Goal: Task Accomplishment & Management: Complete application form

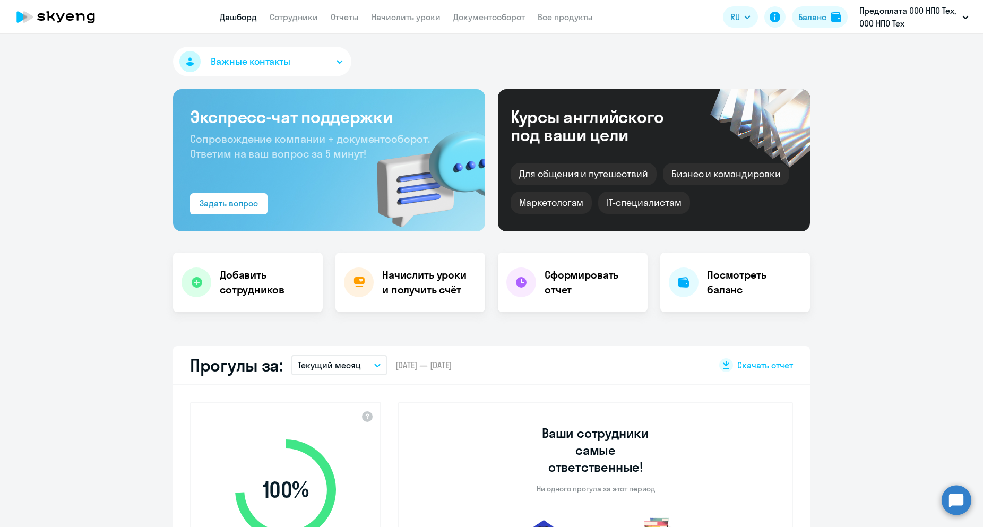
select select "30"
click at [414, 21] on link "Начислить уроки" at bounding box center [405, 17] width 69 height 11
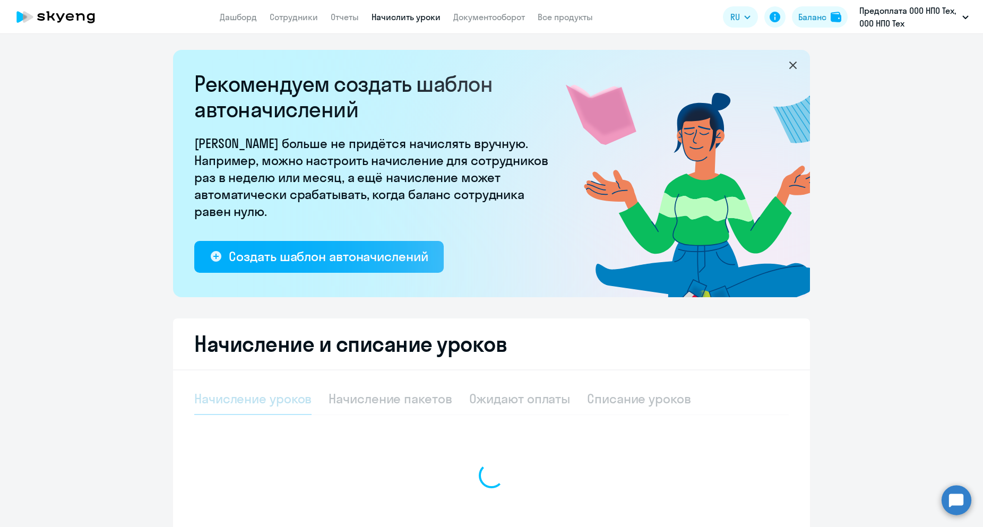
select select "10"
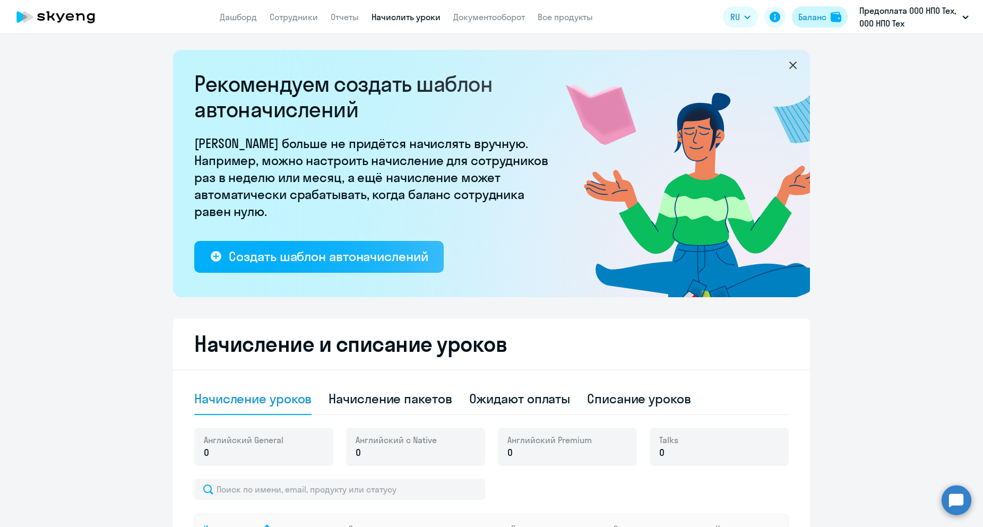
click at [812, 20] on div "Баланс" at bounding box center [812, 17] width 28 height 13
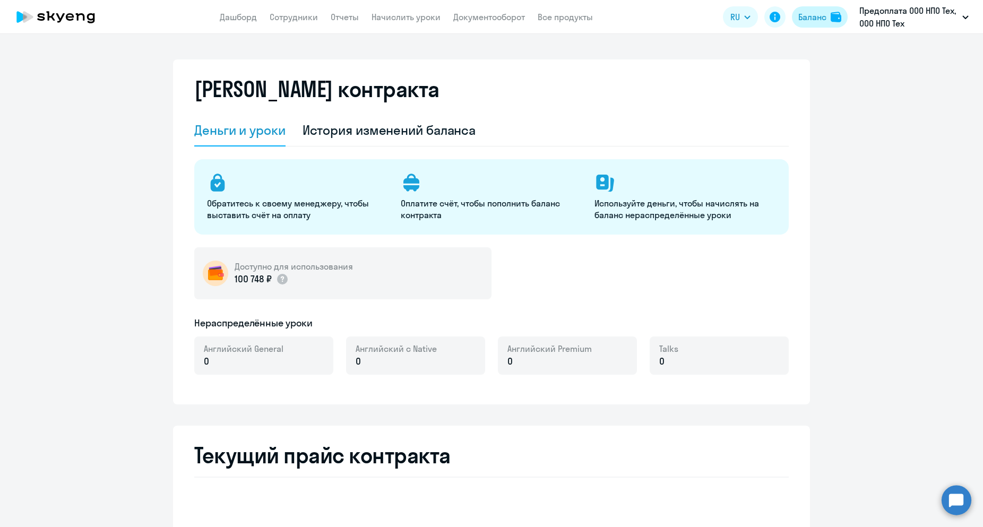
select select "english_adult_not_native_speaker"
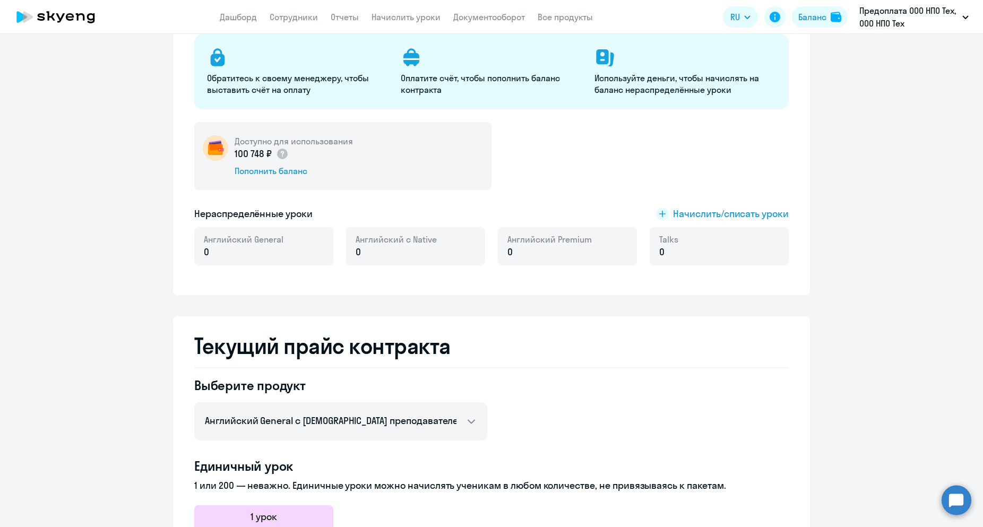
scroll to position [117, 0]
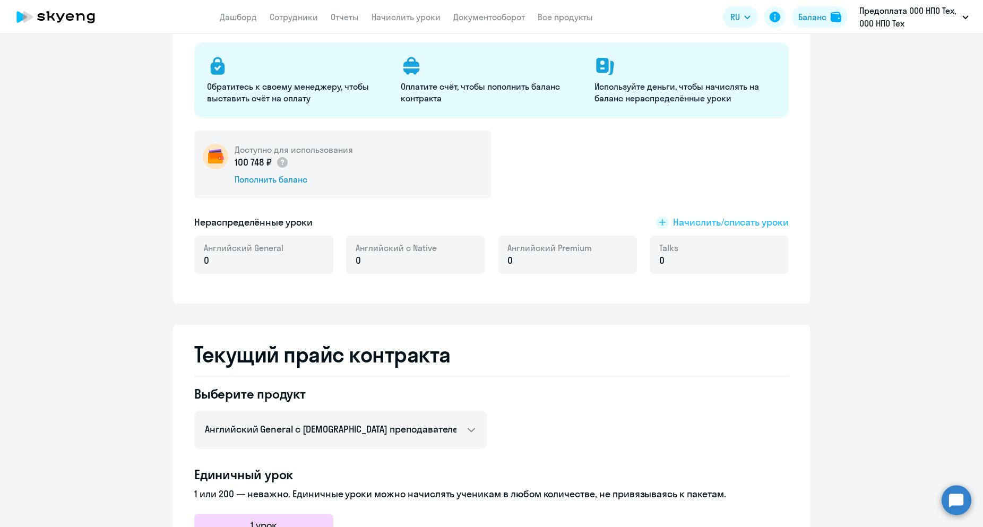
click at [724, 220] on span "Начислить/списать уроки" at bounding box center [731, 222] width 116 height 14
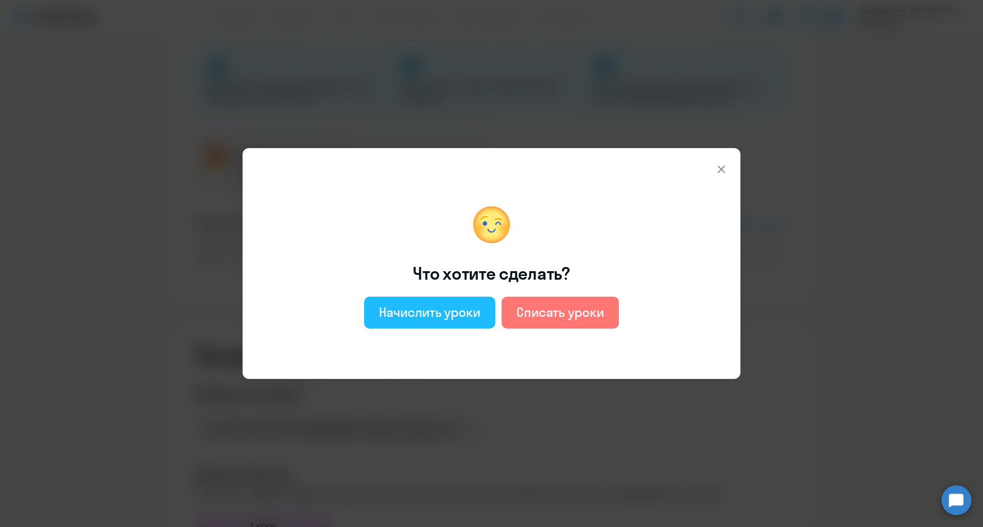
click at [458, 310] on div "Начислить уроки" at bounding box center [429, 311] width 101 height 17
select select "english_adult_not_native_speaker"
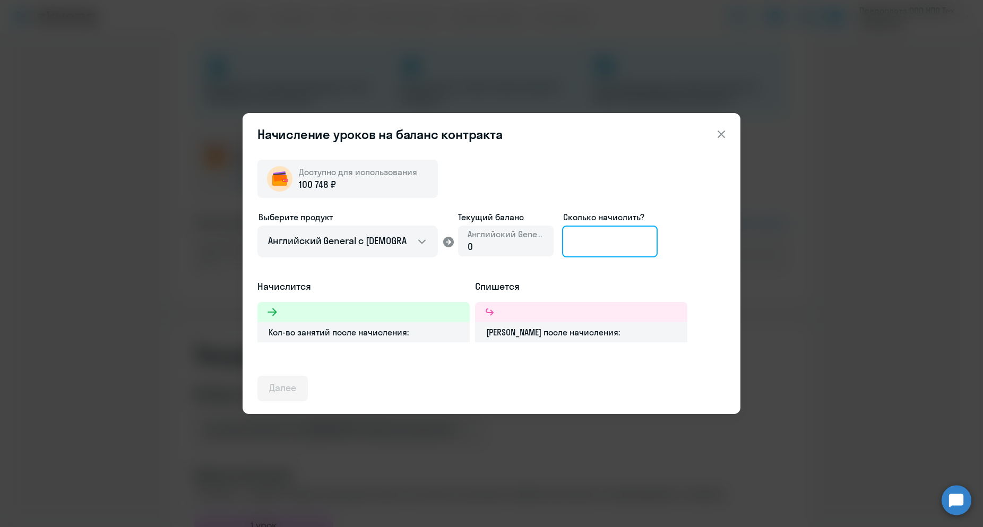
click at [588, 244] on input at bounding box center [609, 241] width 95 height 32
type input "7"
type input "86"
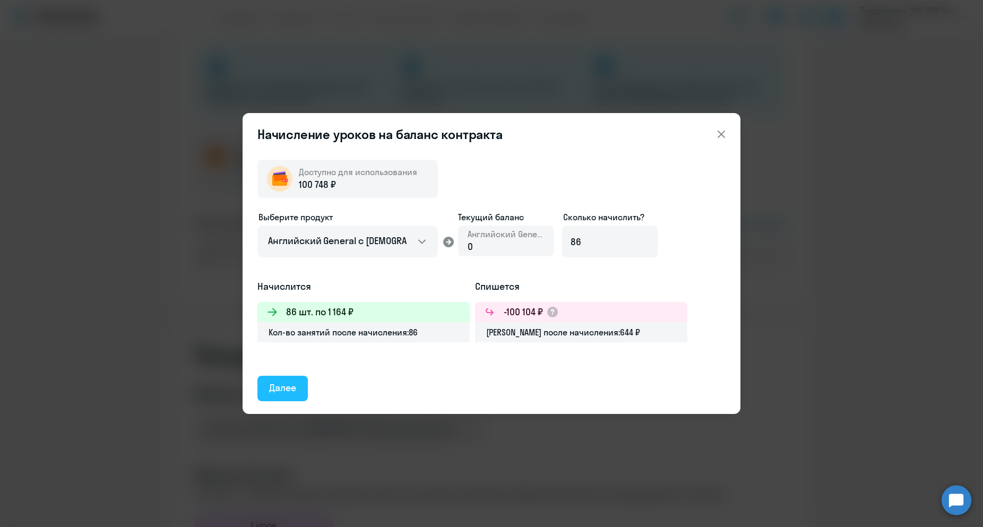
click at [293, 384] on div "Далее" at bounding box center [282, 388] width 27 height 14
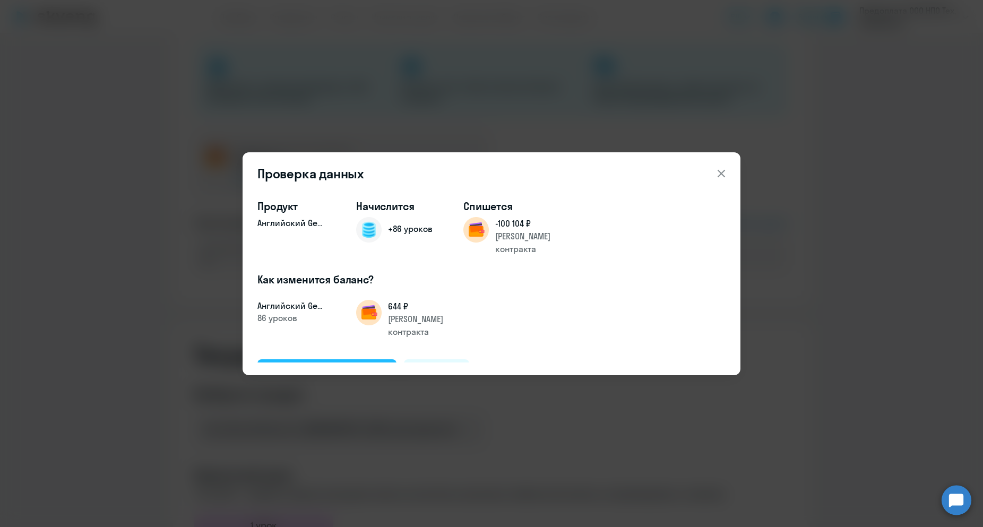
click at [333, 364] on div "Подтвердить и начислить" at bounding box center [327, 371] width 116 height 14
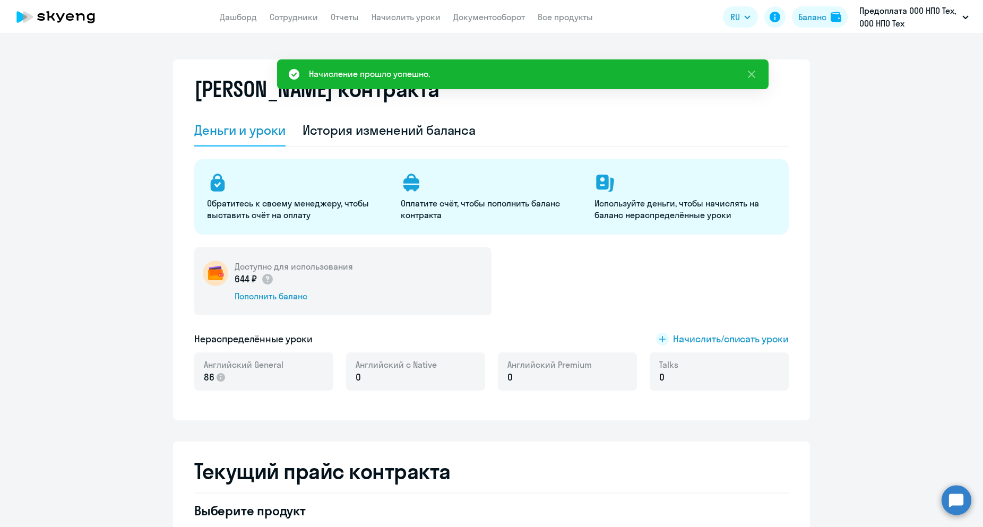
scroll to position [159, 0]
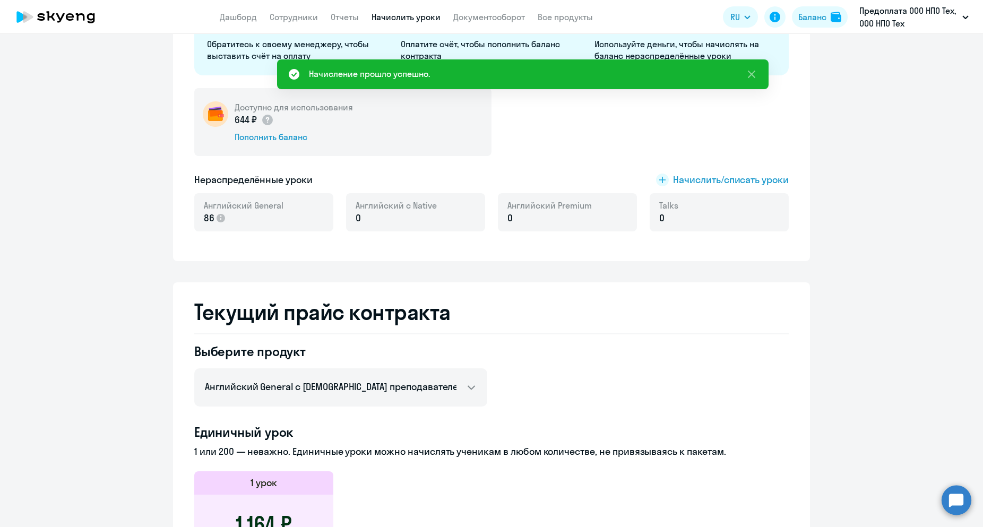
click at [385, 12] on link "Начислить уроки" at bounding box center [405, 17] width 69 height 11
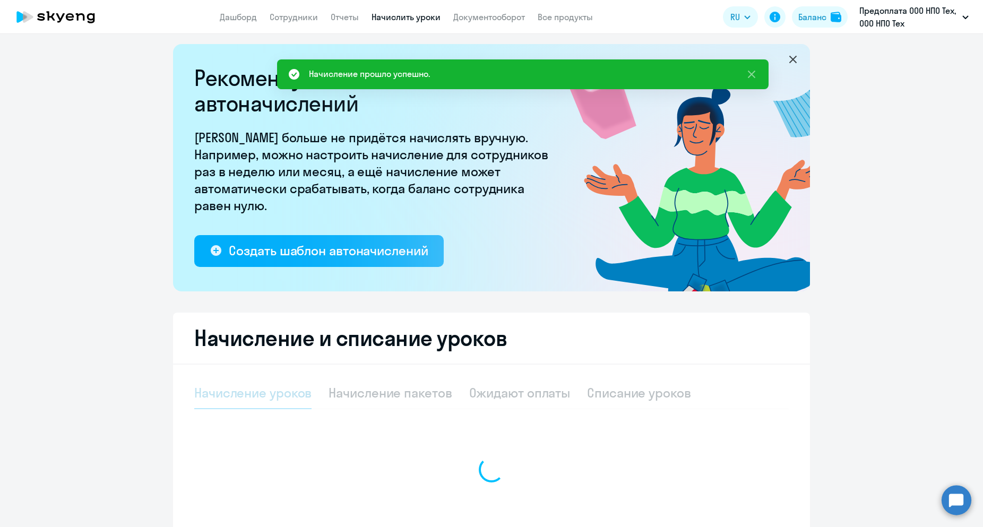
select select "10"
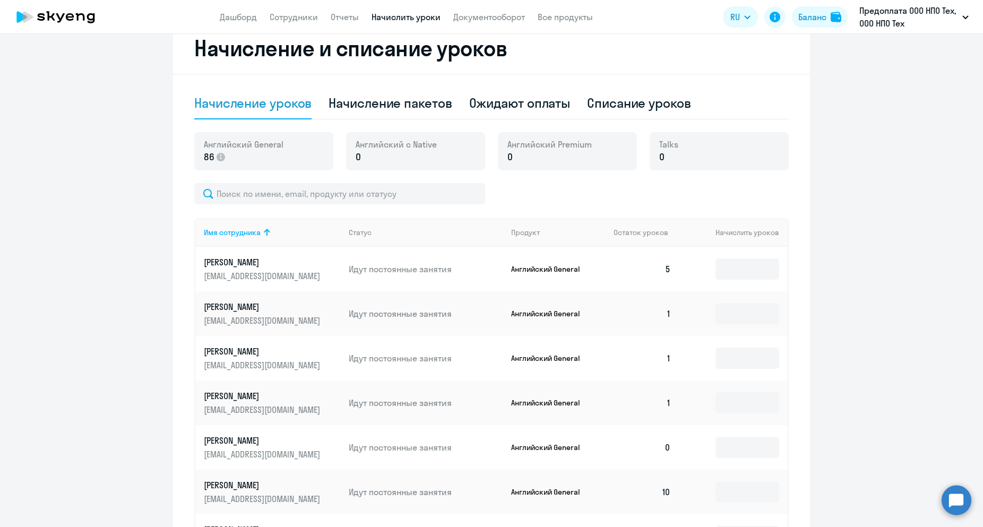
scroll to position [306, 0]
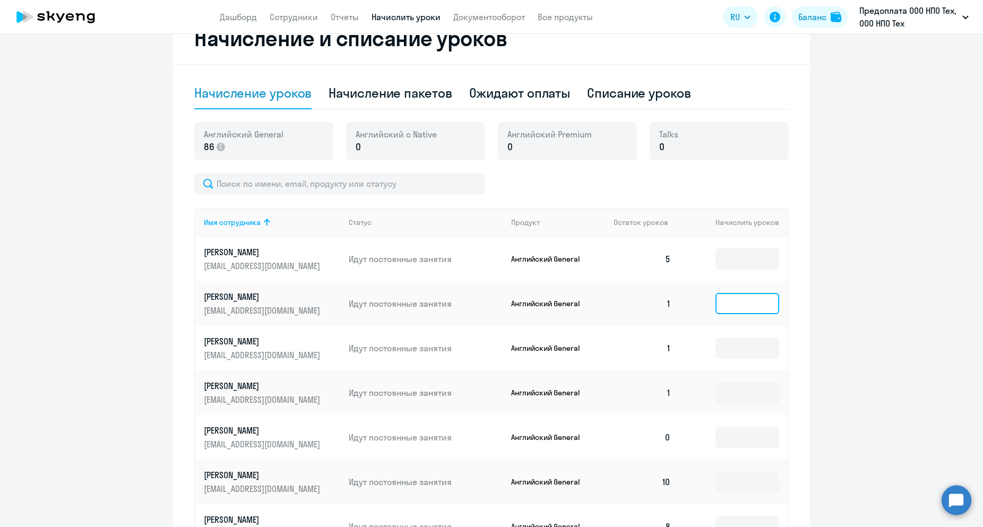
click at [715, 309] on input at bounding box center [747, 303] width 64 height 21
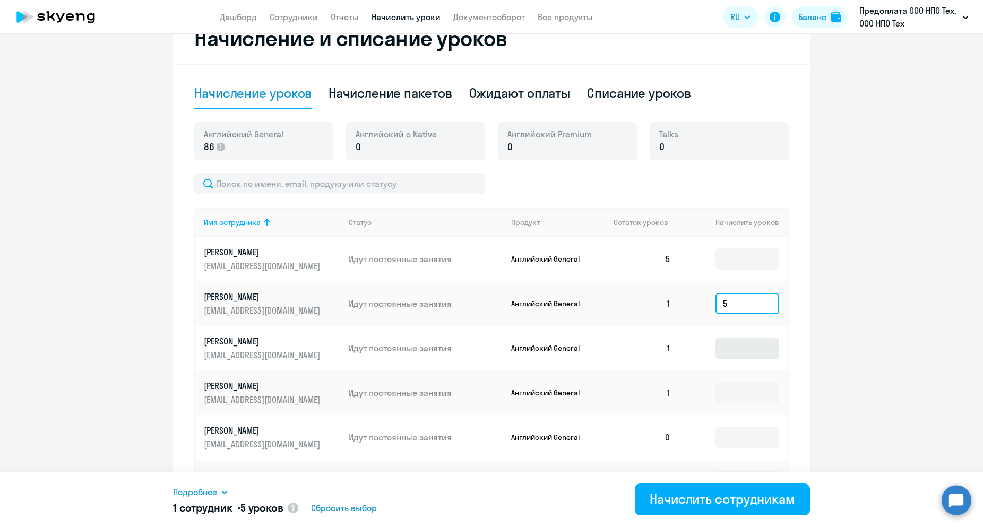
type input "5"
click at [724, 354] on input at bounding box center [747, 347] width 64 height 21
type input "5"
click at [726, 392] on input at bounding box center [747, 392] width 64 height 21
type input "5"
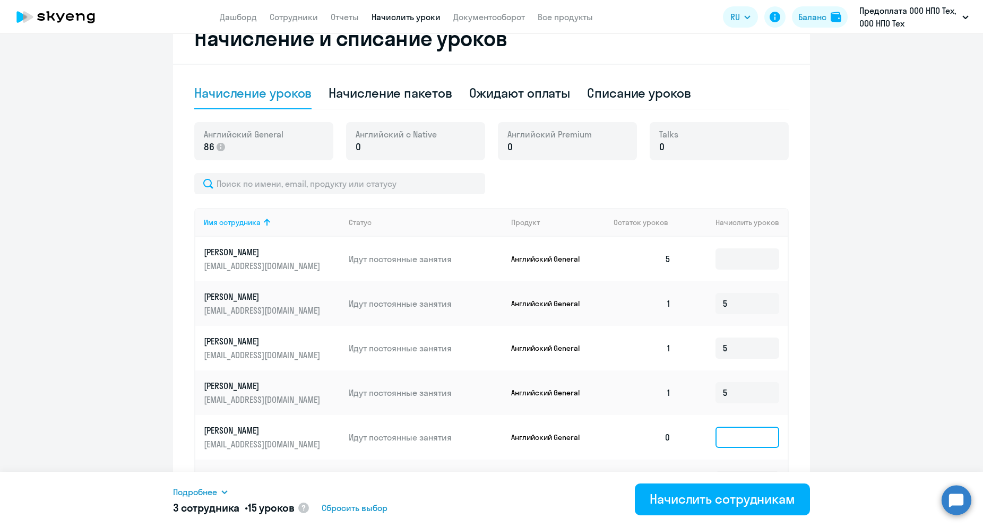
click at [727, 436] on input at bounding box center [747, 437] width 64 height 21
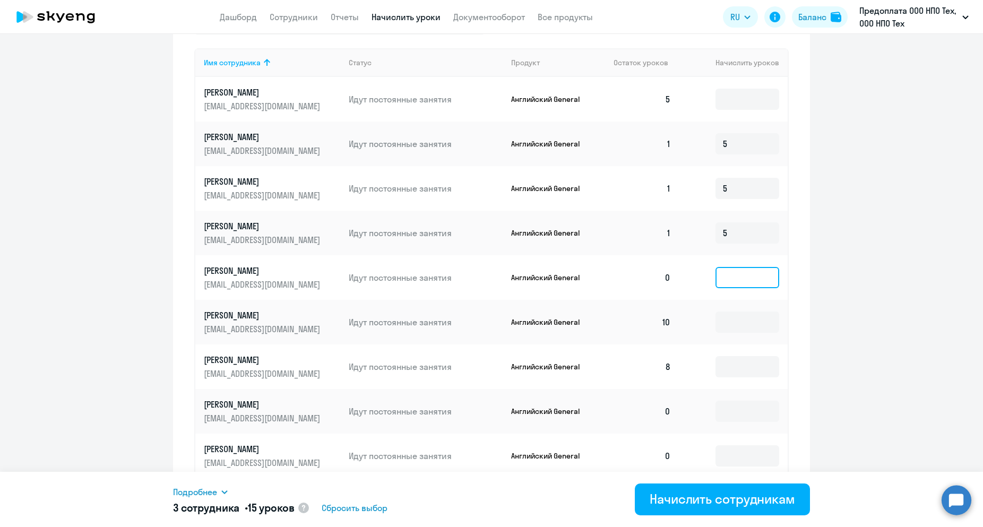
scroll to position [466, 0]
drag, startPoint x: 699, startPoint y: 409, endPoint x: 715, endPoint y: 410, distance: 16.5
click at [708, 410] on td at bounding box center [733, 410] width 108 height 45
click at [722, 410] on input at bounding box center [747, 409] width 64 height 21
type input "5"
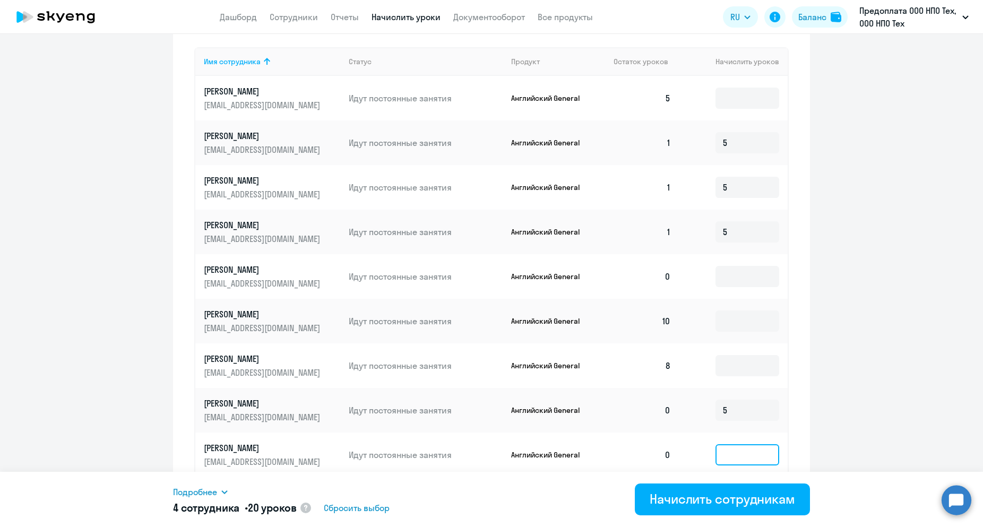
click at [726, 450] on input at bounding box center [747, 454] width 64 height 21
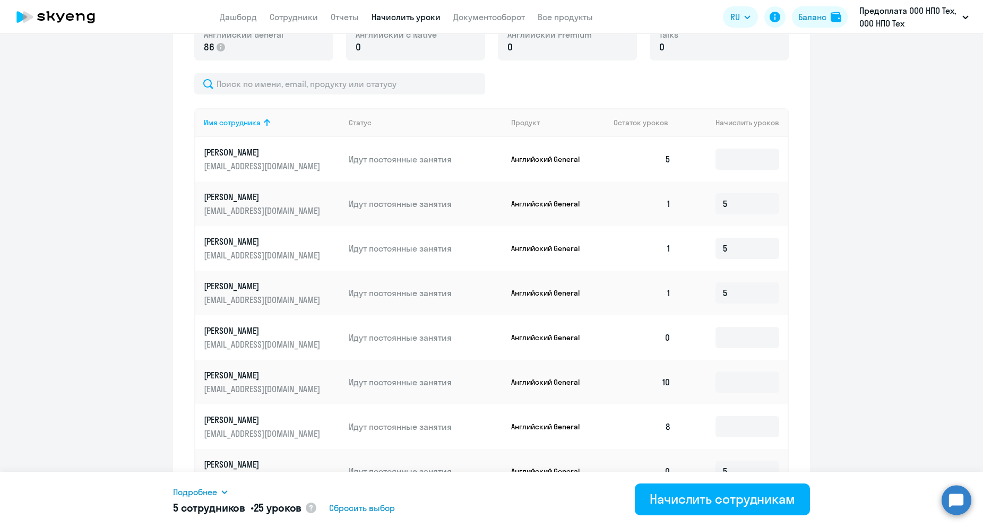
scroll to position [385, 0]
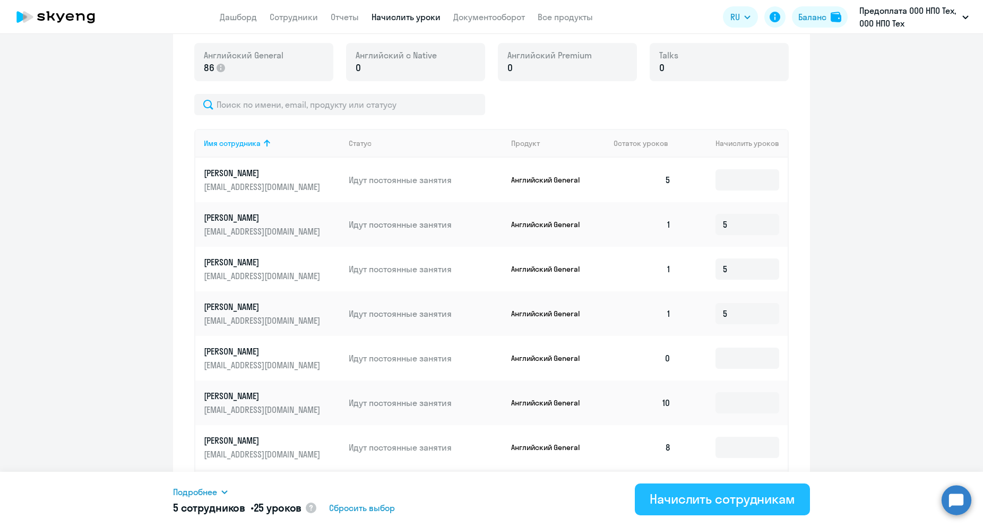
type input "5"
click at [702, 501] on div "Начислить сотрудникам" at bounding box center [721, 498] width 145 height 17
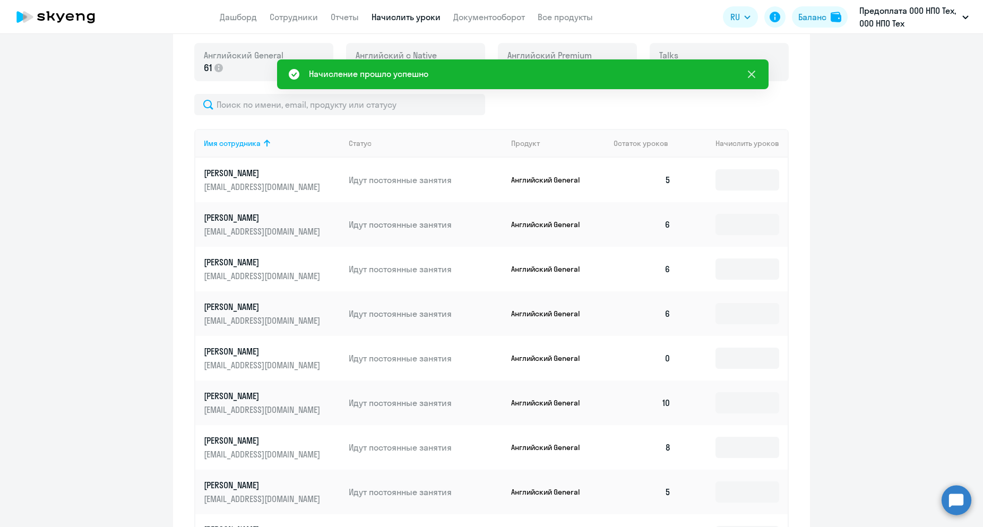
click at [748, 72] on icon at bounding box center [751, 74] width 7 height 7
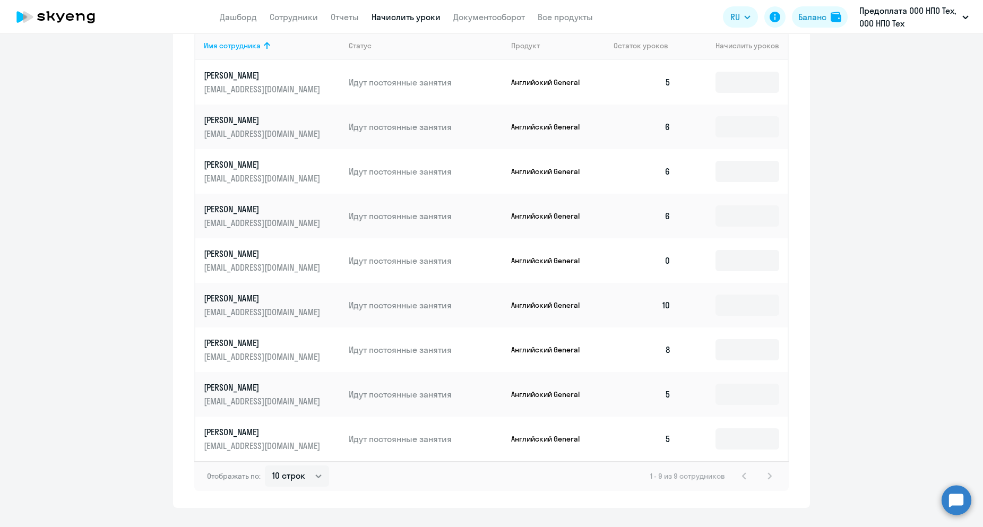
scroll to position [484, 0]
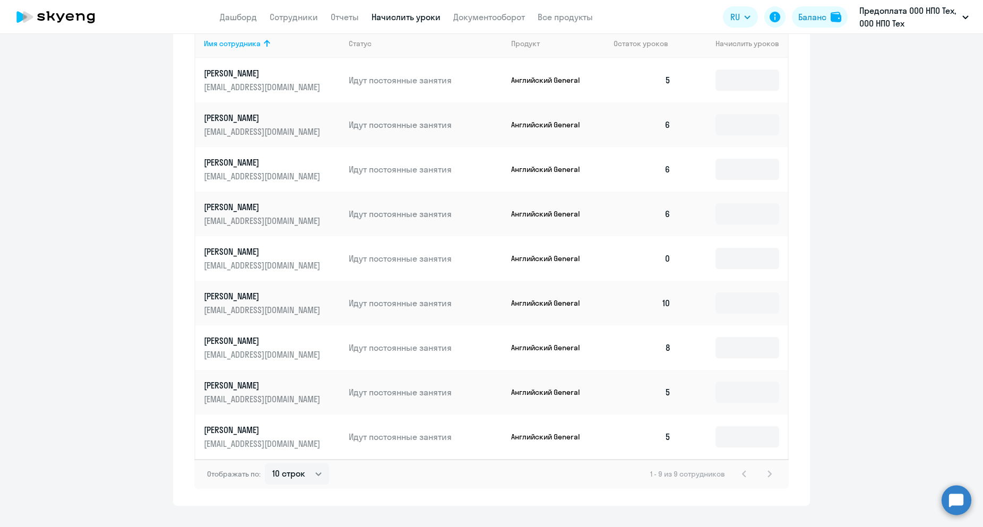
click at [297, 25] on app-header "Дашборд Сотрудники Отчеты Начислить уроки Документооборот Все продукты Дашборд …" at bounding box center [491, 17] width 983 height 34
click at [300, 20] on link "Сотрудники" at bounding box center [294, 17] width 48 height 11
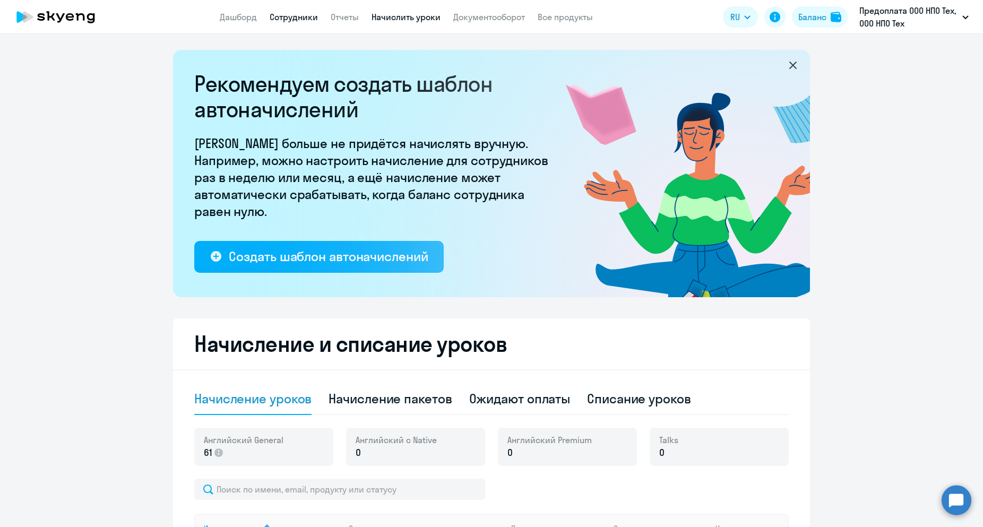
select select "30"
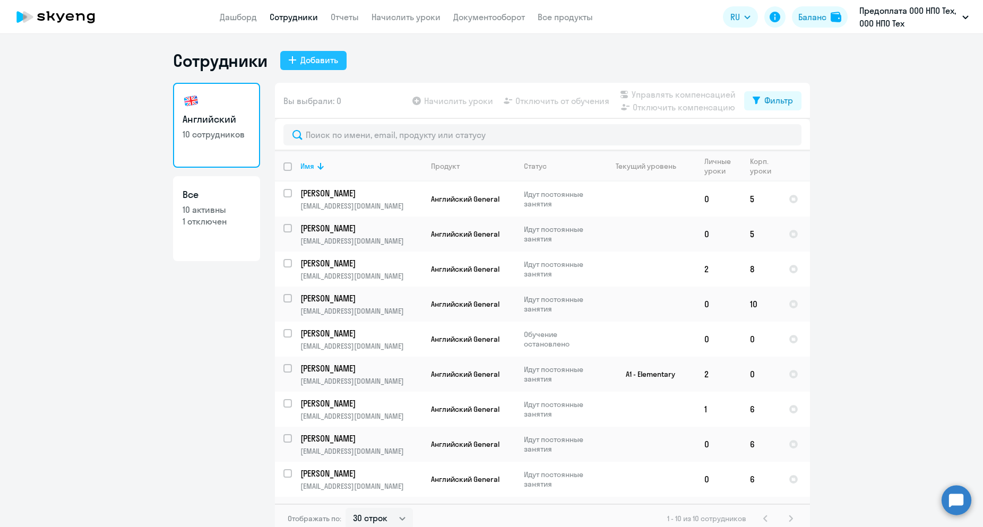
click at [303, 65] on div "Добавить" at bounding box center [319, 60] width 38 height 13
select select "english_adult_not_native_speaker"
select select "3"
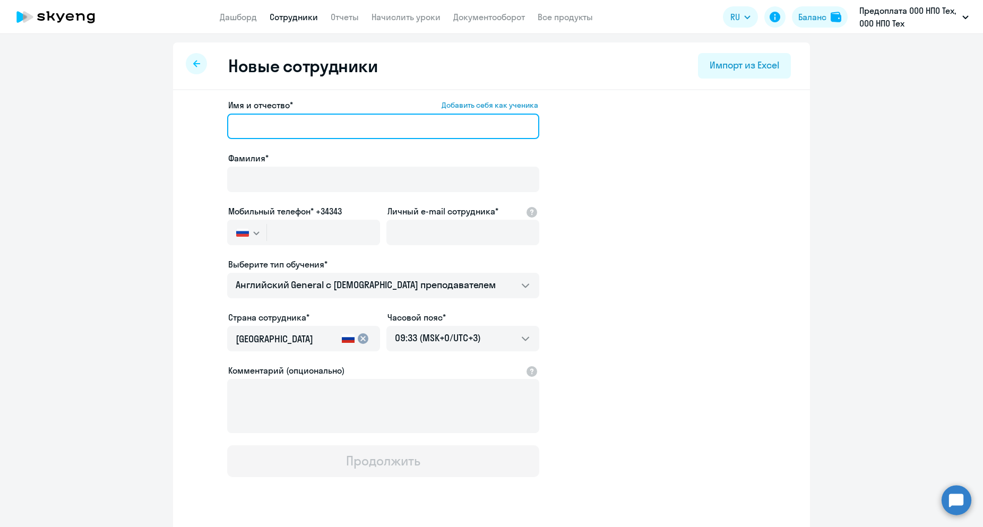
click at [255, 120] on input "Имя и отчество* Добавить себя как ученика" at bounding box center [383, 126] width 312 height 25
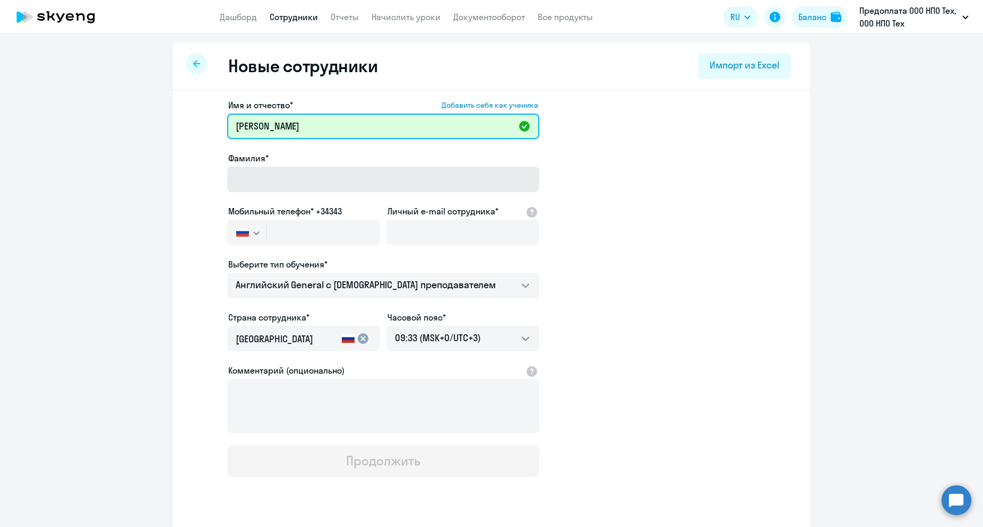
type input "[PERSON_NAME]"
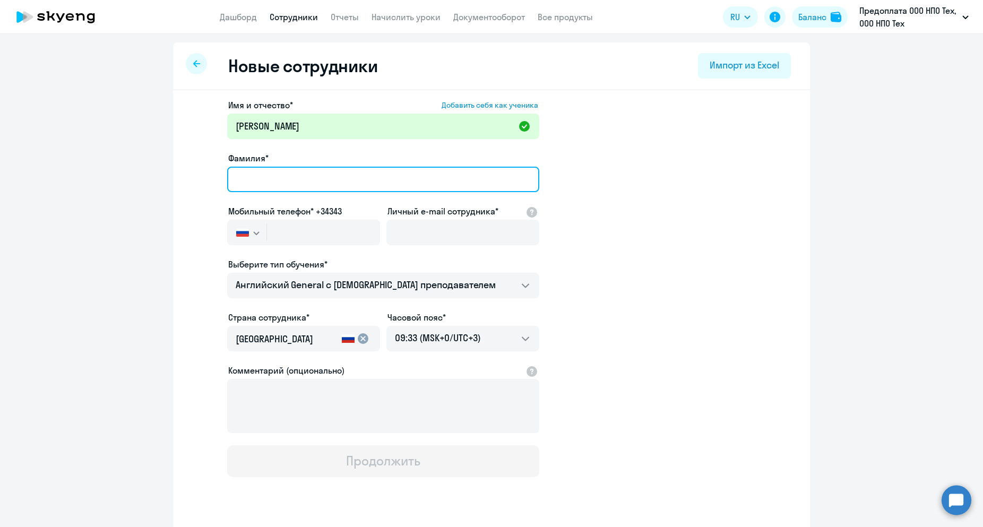
click at [284, 180] on input "Фамилия*" at bounding box center [383, 179] width 312 height 25
type input "[PERSON_NAME]"
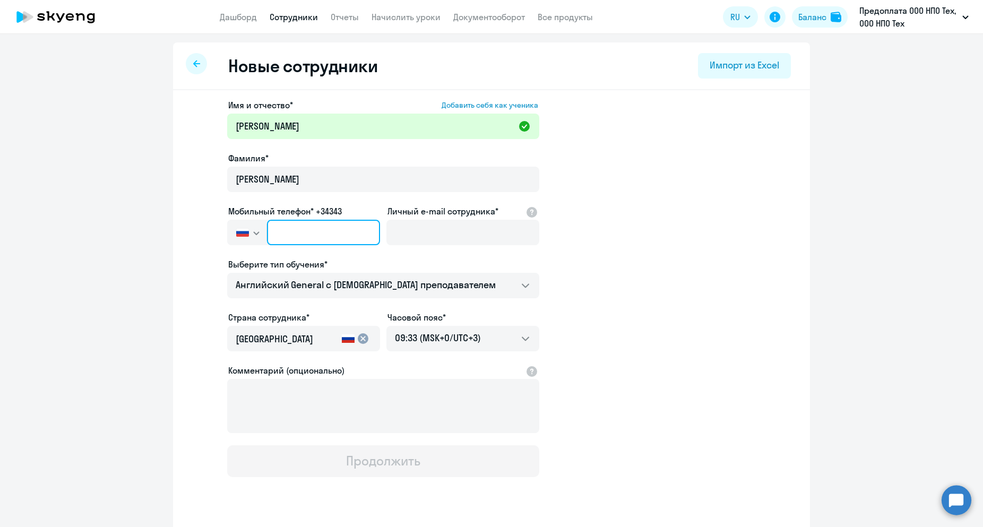
click at [286, 228] on input "text" at bounding box center [323, 232] width 113 height 25
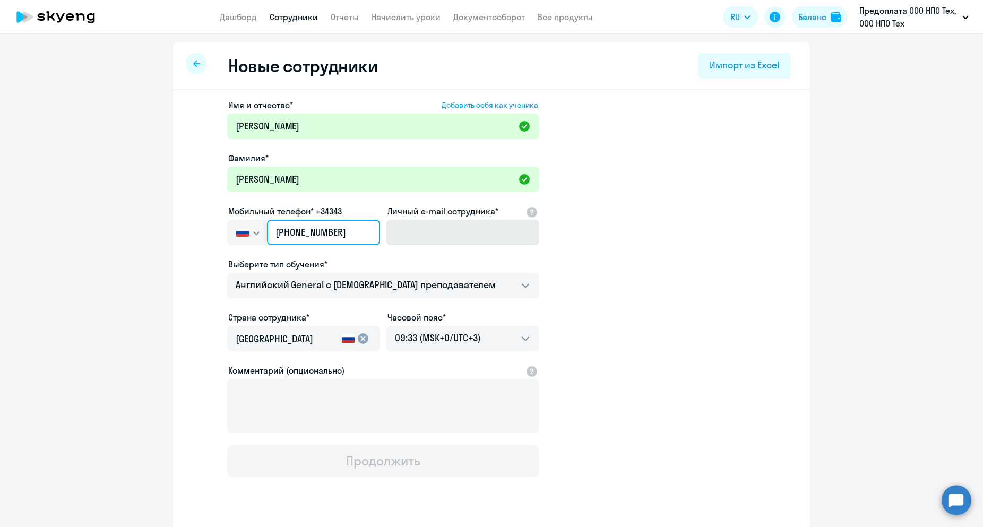
type input "[PHONE_NUMBER]"
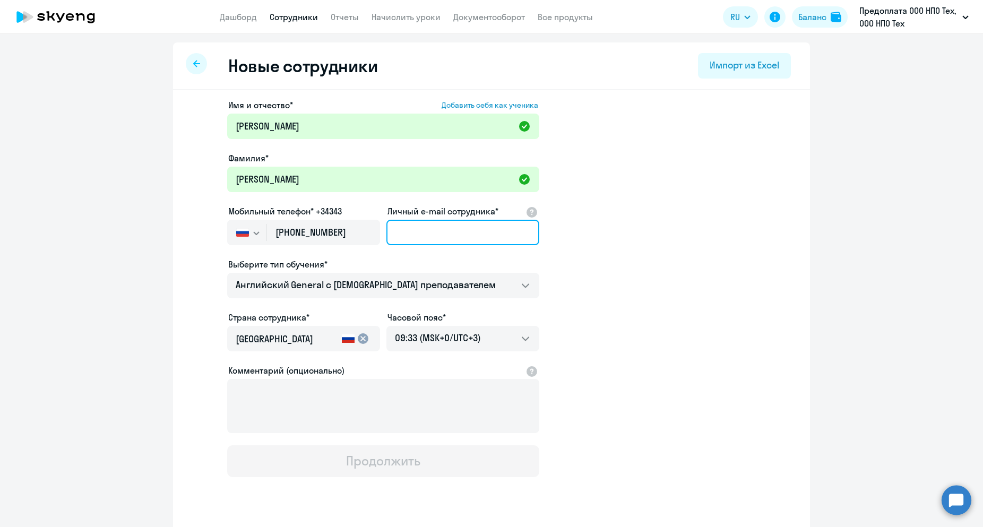
click at [427, 227] on input "Личный e-mail сотрудника*" at bounding box center [462, 232] width 153 height 25
type input "p"
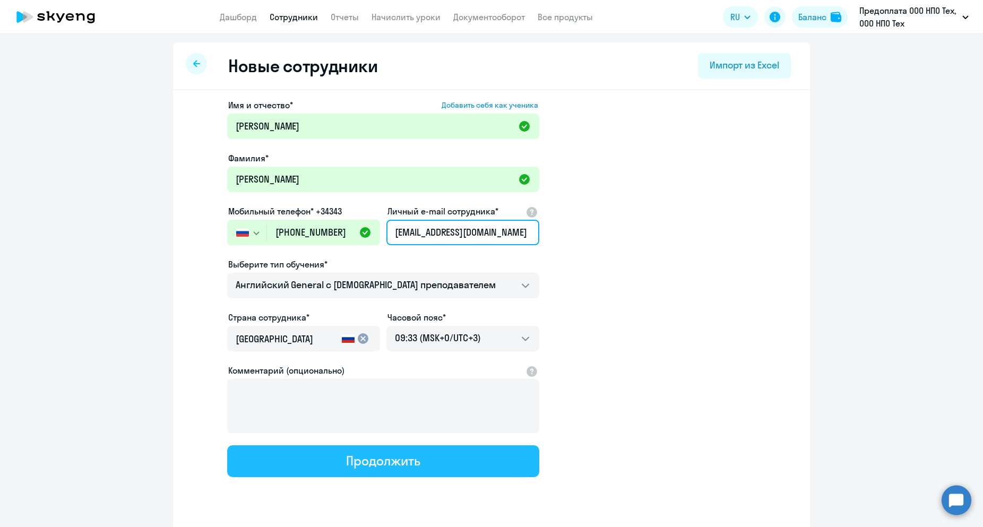
type input "[EMAIL_ADDRESS][DOMAIN_NAME]"
click at [389, 465] on div "Продолжить" at bounding box center [383, 460] width 74 height 17
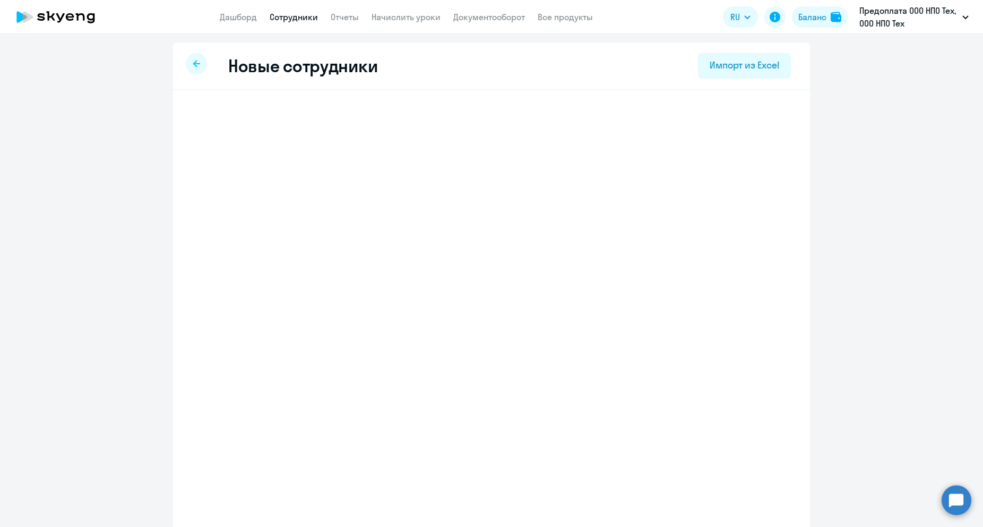
select select "english_adult_not_native_speaker"
select select "3"
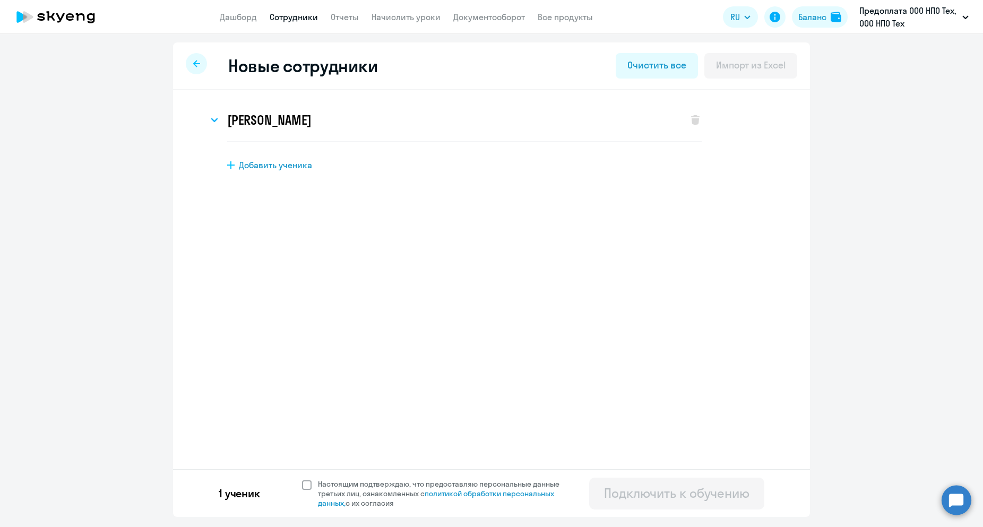
click at [308, 481] on span at bounding box center [307, 485] width 10 height 10
click at [302, 479] on input "Настоящим подтверждаю, что предоставляю персональные данные третьих лиц, ознако…" at bounding box center [301, 479] width 1 height 1
checkbox input "true"
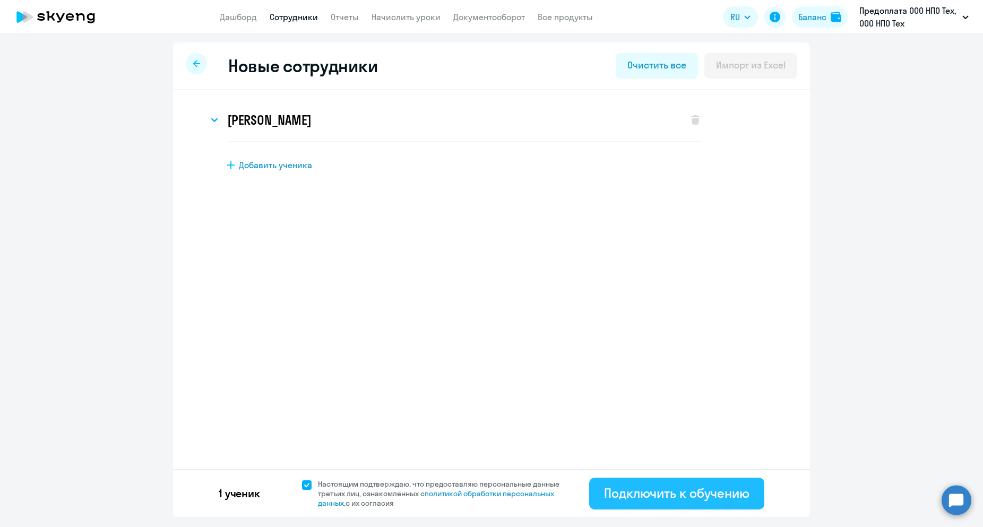
click at [615, 495] on div "Подключить к обучению" at bounding box center [676, 492] width 145 height 17
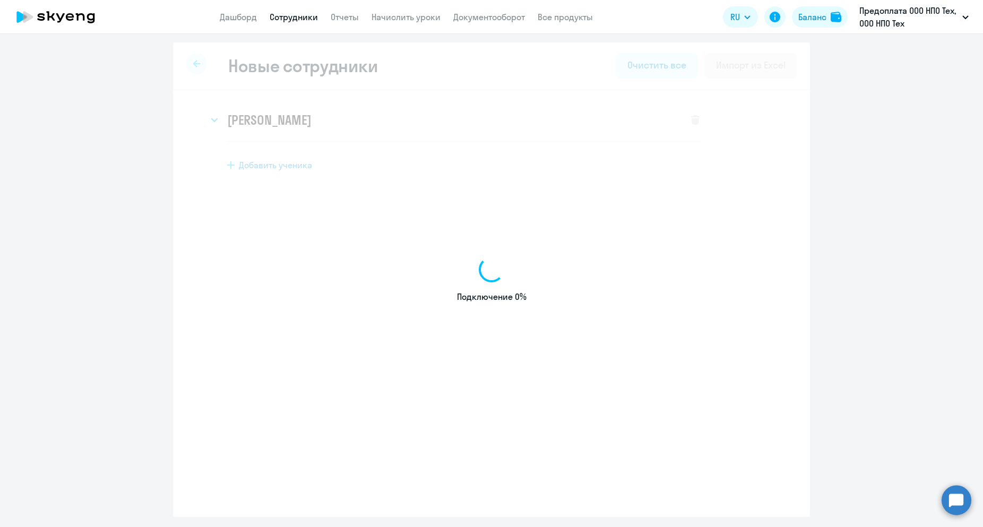
select select "english_adult_not_native_speaker"
select select "3"
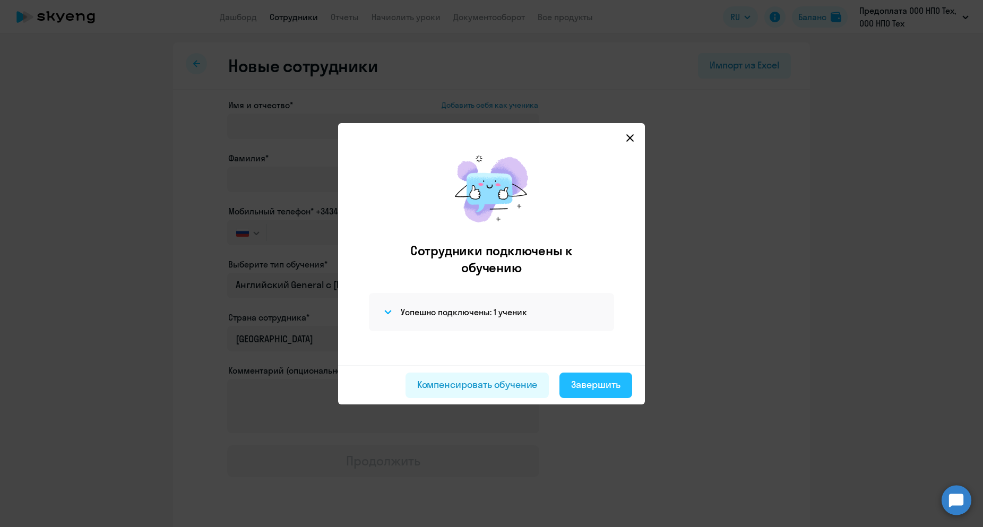
click at [587, 387] on div "Завершить" at bounding box center [595, 385] width 49 height 14
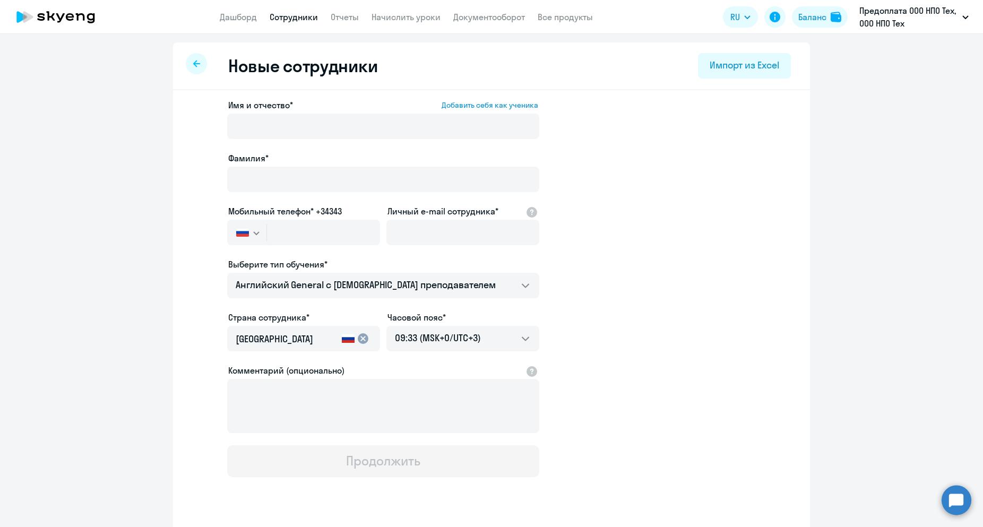
select select "30"
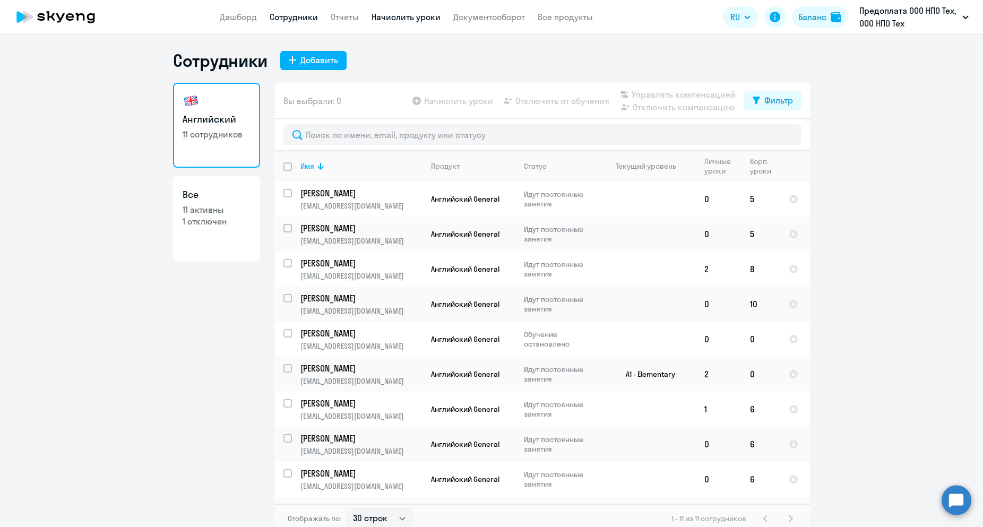
click at [422, 17] on link "Начислить уроки" at bounding box center [405, 17] width 69 height 11
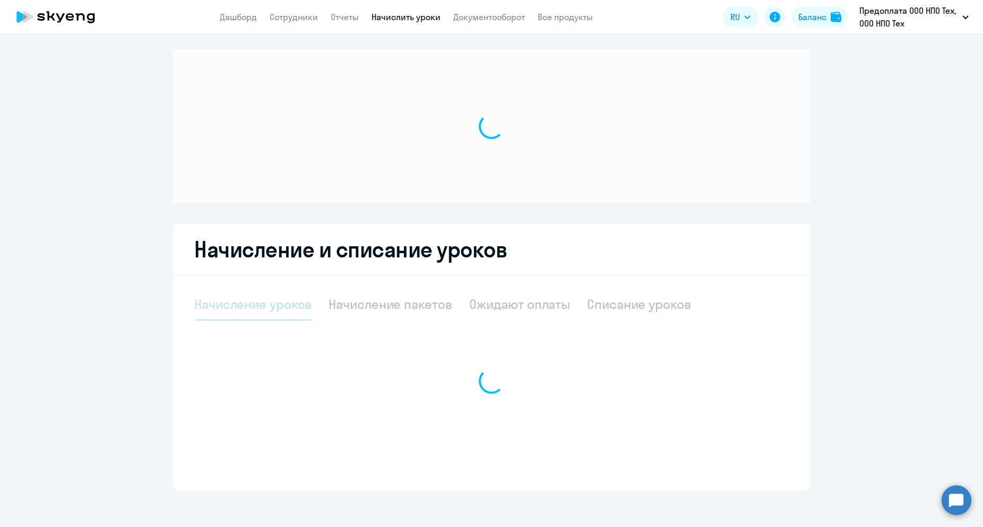
select select "10"
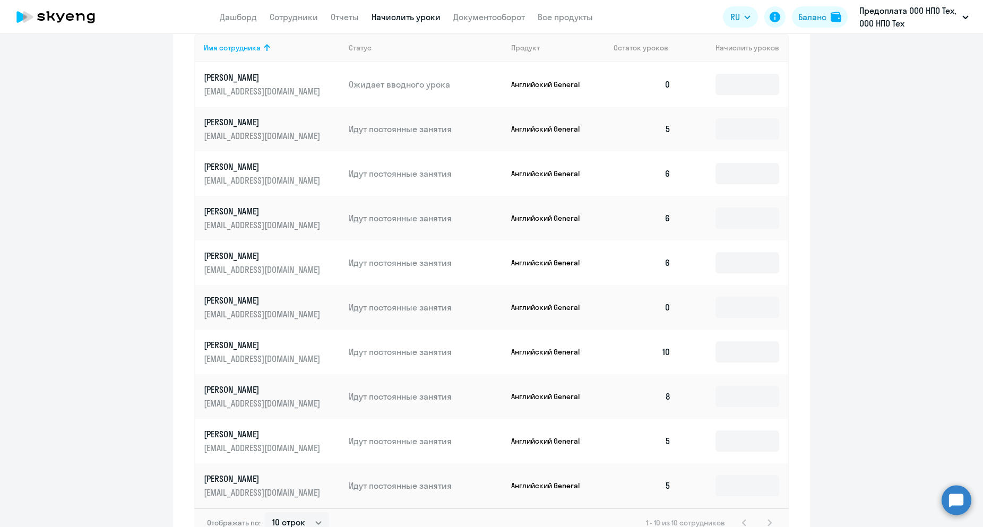
scroll to position [475, 0]
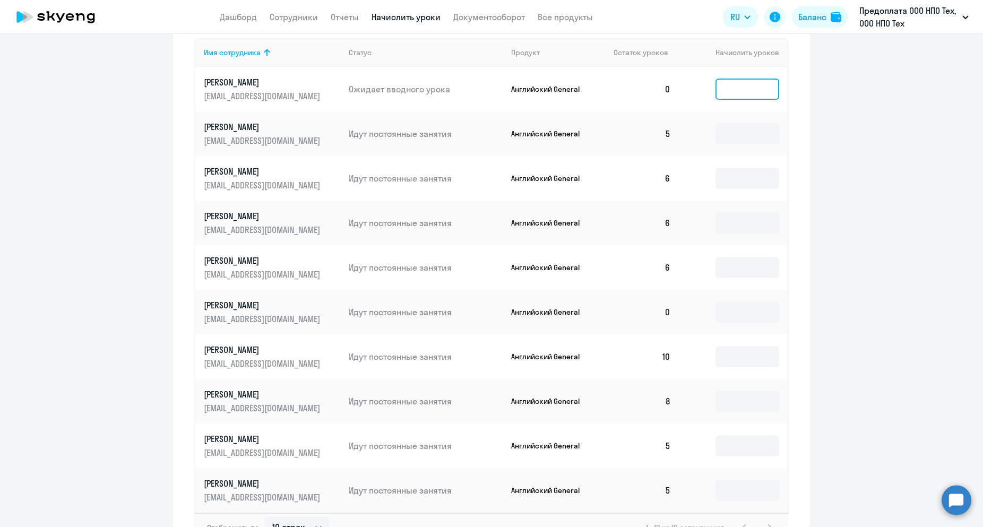
click at [735, 94] on input at bounding box center [747, 89] width 64 height 21
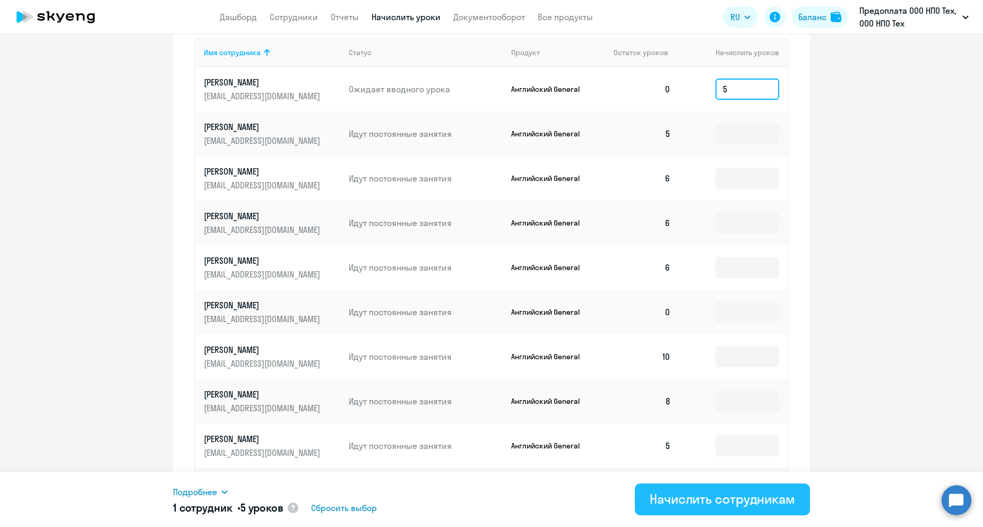
type input "5"
click at [723, 501] on div "Начислить сотрудникам" at bounding box center [721, 498] width 145 height 17
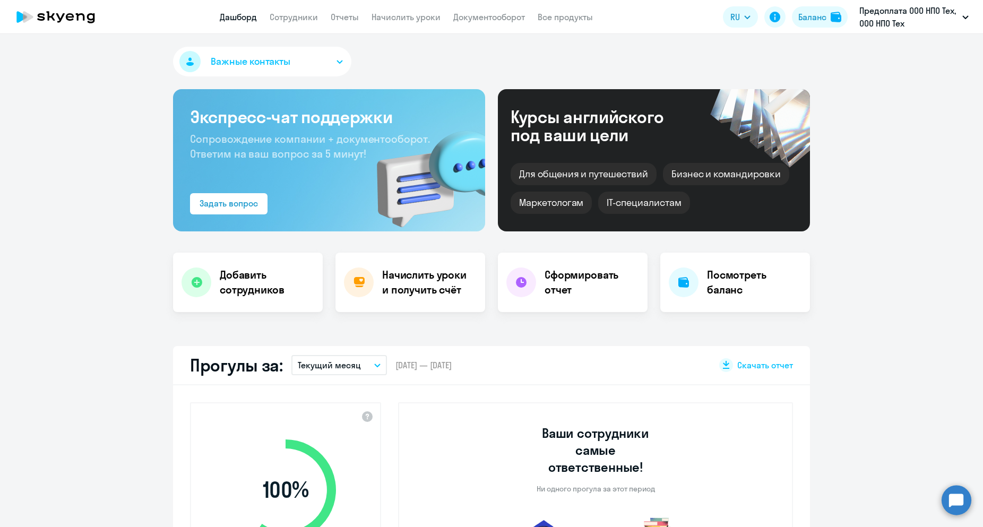
select select "30"
